Goal: Task Accomplishment & Management: Use online tool/utility

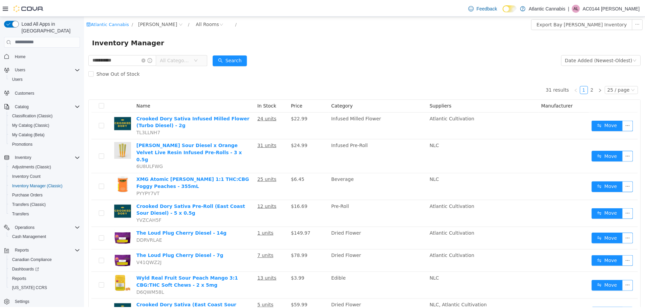
scroll to position [421, 0]
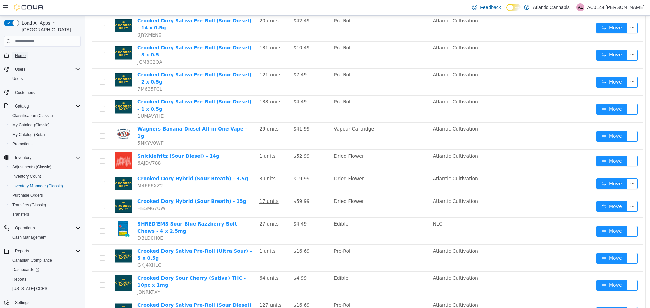
click at [22, 53] on span "Home" at bounding box center [20, 55] width 11 height 5
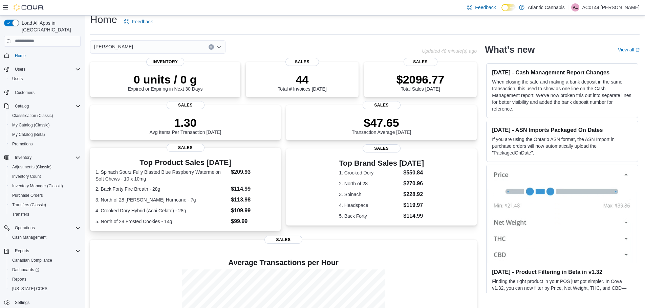
scroll to position [82, 0]
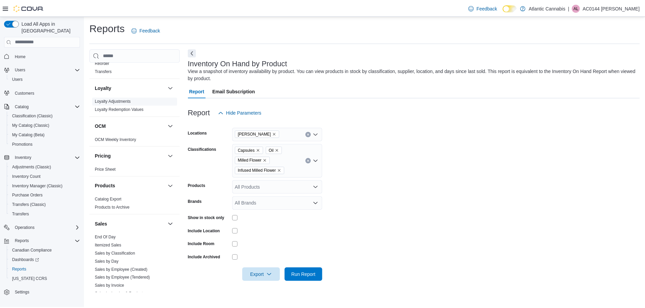
scroll to position [321, 0]
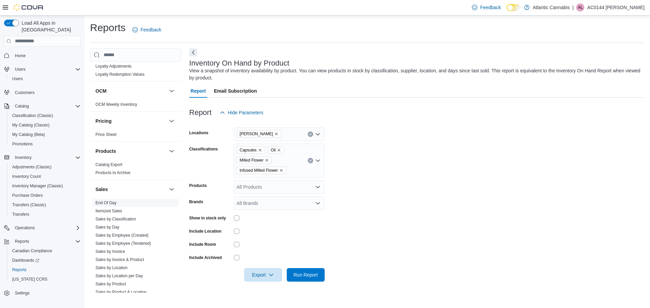
click at [119, 202] on span "End Of Day" at bounding box center [136, 203] width 86 height 8
click at [108, 206] on span "End Of Day" at bounding box center [136, 203] width 86 height 8
click at [109, 204] on link "End Of Day" at bounding box center [105, 203] width 21 height 5
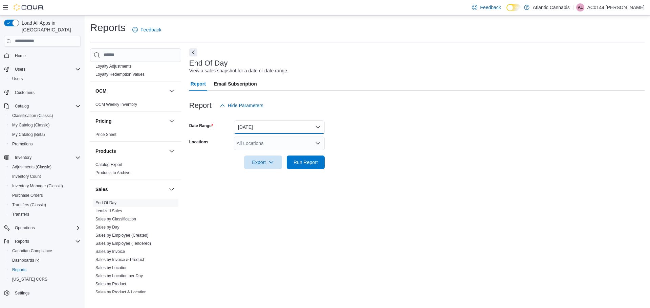
click at [251, 126] on button "Today" at bounding box center [279, 128] width 91 height 14
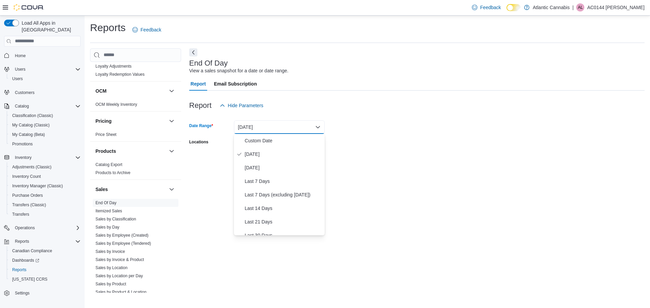
click at [382, 122] on form "Date Range Today Locations All Locations Export Run Report" at bounding box center [416, 140] width 455 height 57
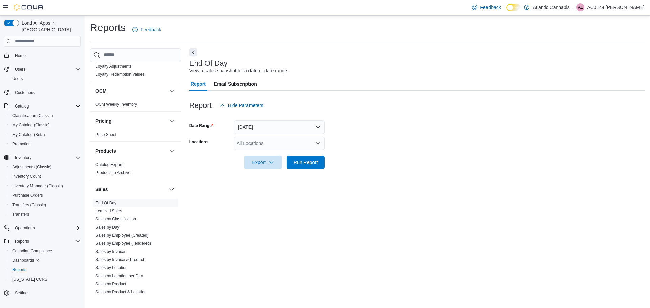
click at [256, 142] on div "All Locations" at bounding box center [279, 144] width 91 height 14
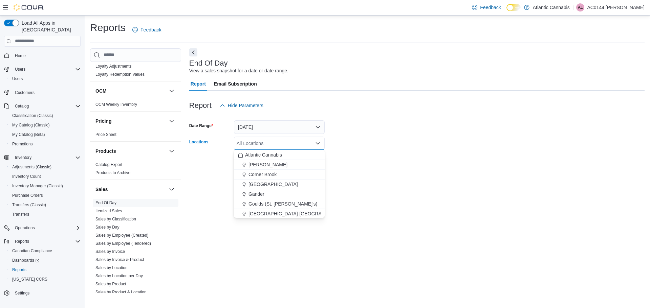
click at [253, 163] on span "[PERSON_NAME]" at bounding box center [268, 164] width 39 height 7
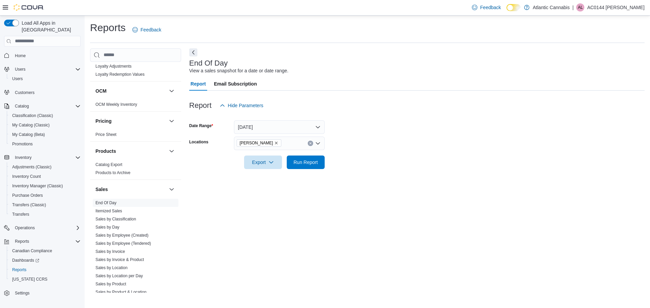
click at [389, 161] on form "Date Range Today Locations Bay Roberts Export Run Report" at bounding box center [416, 140] width 455 height 57
click at [319, 157] on span "Run Report" at bounding box center [306, 162] width 30 height 14
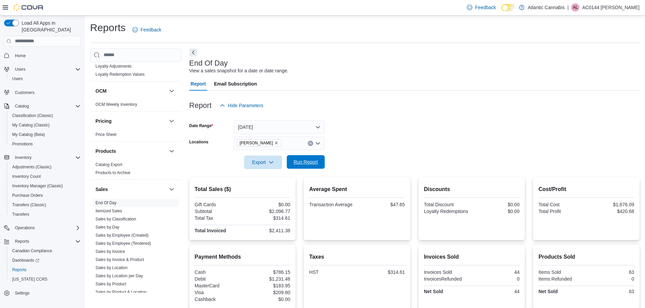
click at [309, 157] on span "Run Report" at bounding box center [306, 162] width 30 height 14
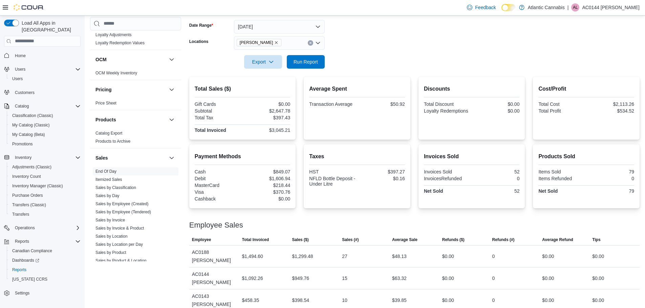
scroll to position [101, 0]
click at [305, 59] on span "Run Report" at bounding box center [306, 61] width 24 height 7
click at [309, 62] on span "Run Report" at bounding box center [306, 61] width 24 height 7
click at [311, 58] on span "Run Report" at bounding box center [306, 61] width 24 height 7
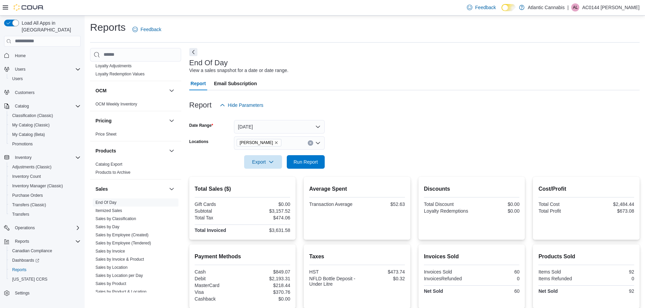
scroll to position [0, 0]
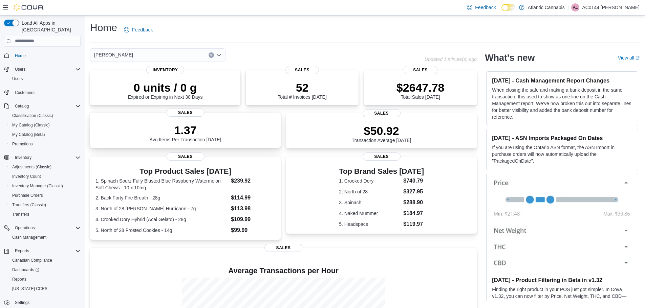
scroll to position [82, 0]
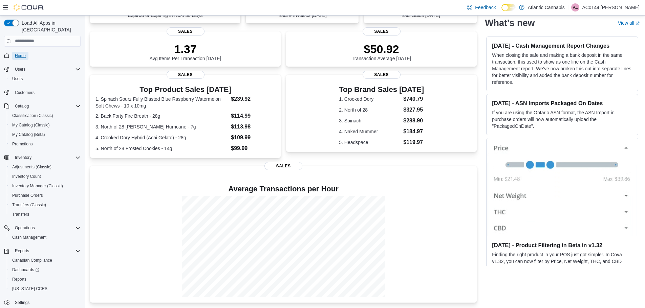
click at [26, 52] on link "Home" at bounding box center [20, 56] width 16 height 8
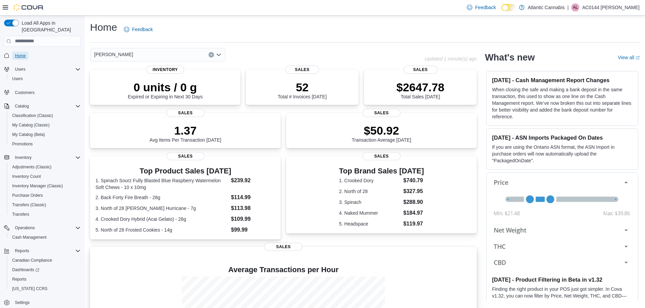
scroll to position [0, 0]
click at [20, 53] on span "Home" at bounding box center [20, 55] width 11 height 5
